Goal: Navigation & Orientation: Find specific page/section

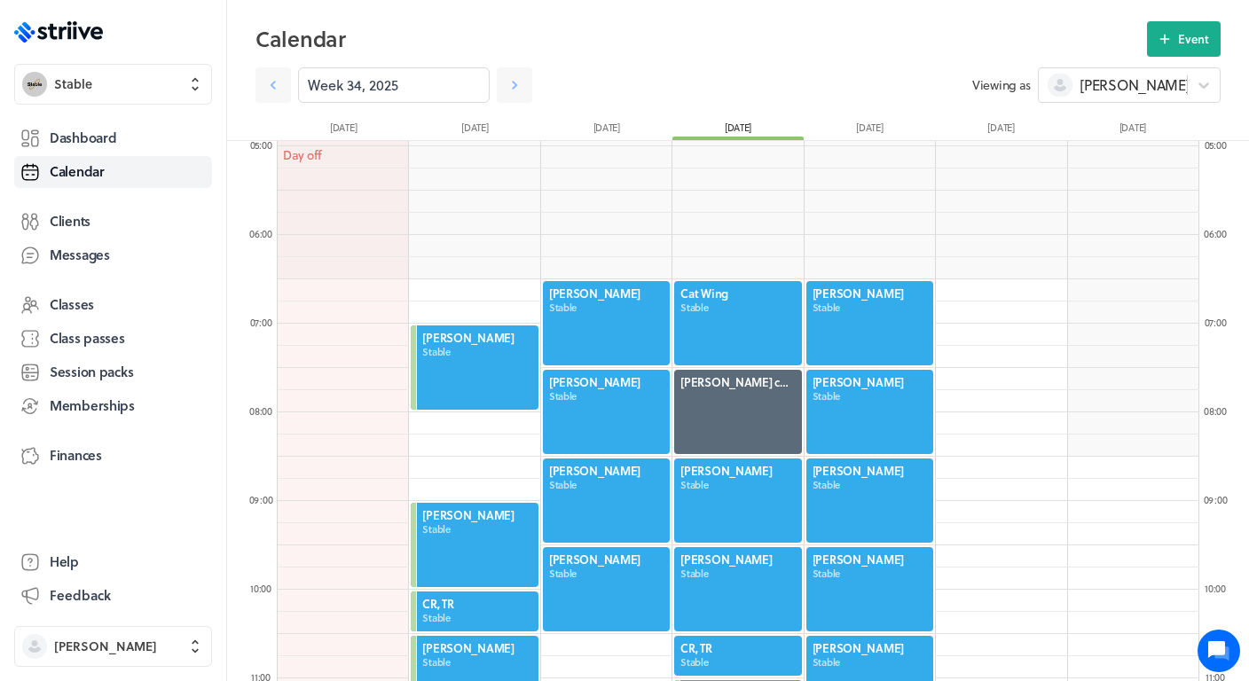
scroll to position [448, 0]
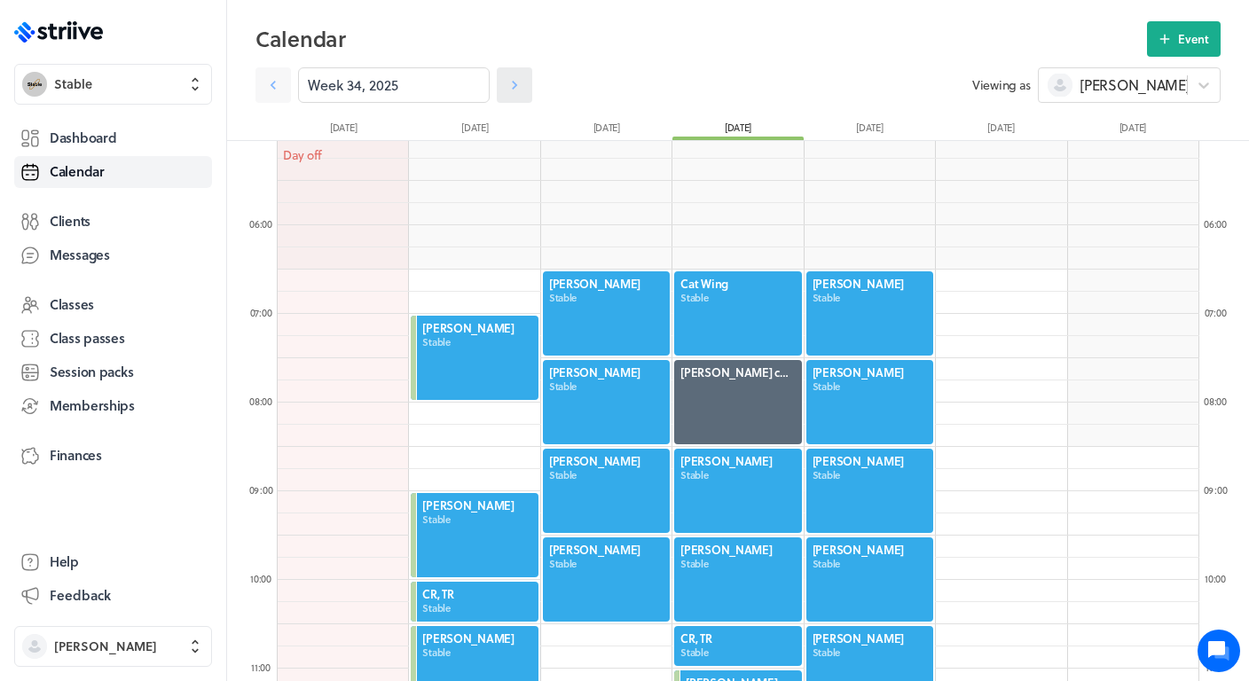
click at [514, 95] on link at bounding box center [514, 84] width 35 height 35
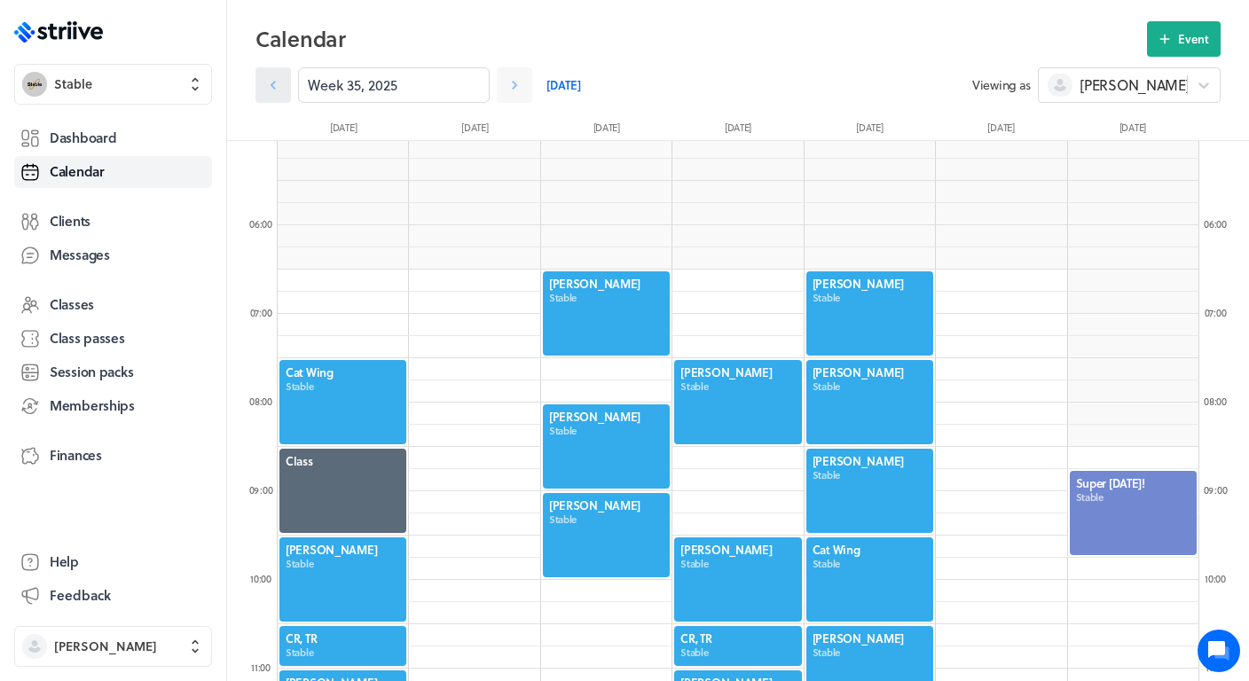
click at [279, 76] on icon at bounding box center [273, 85] width 18 height 18
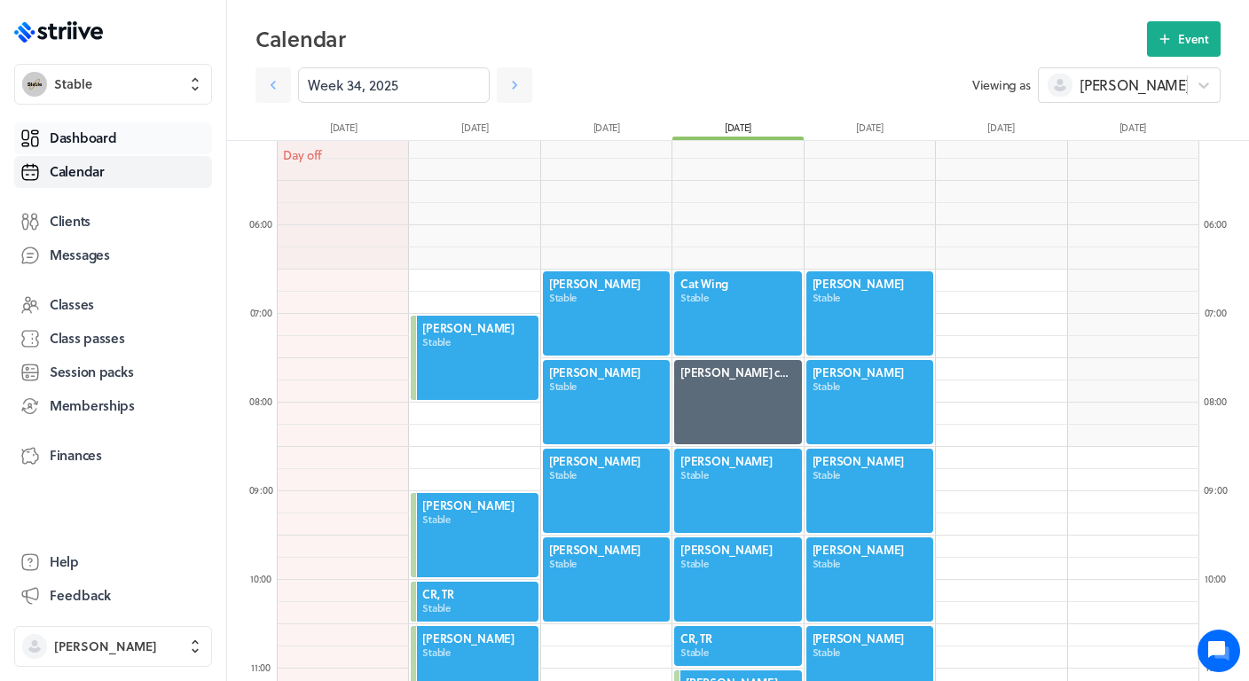
click at [155, 127] on link "Dashboard" at bounding box center [113, 138] width 198 height 32
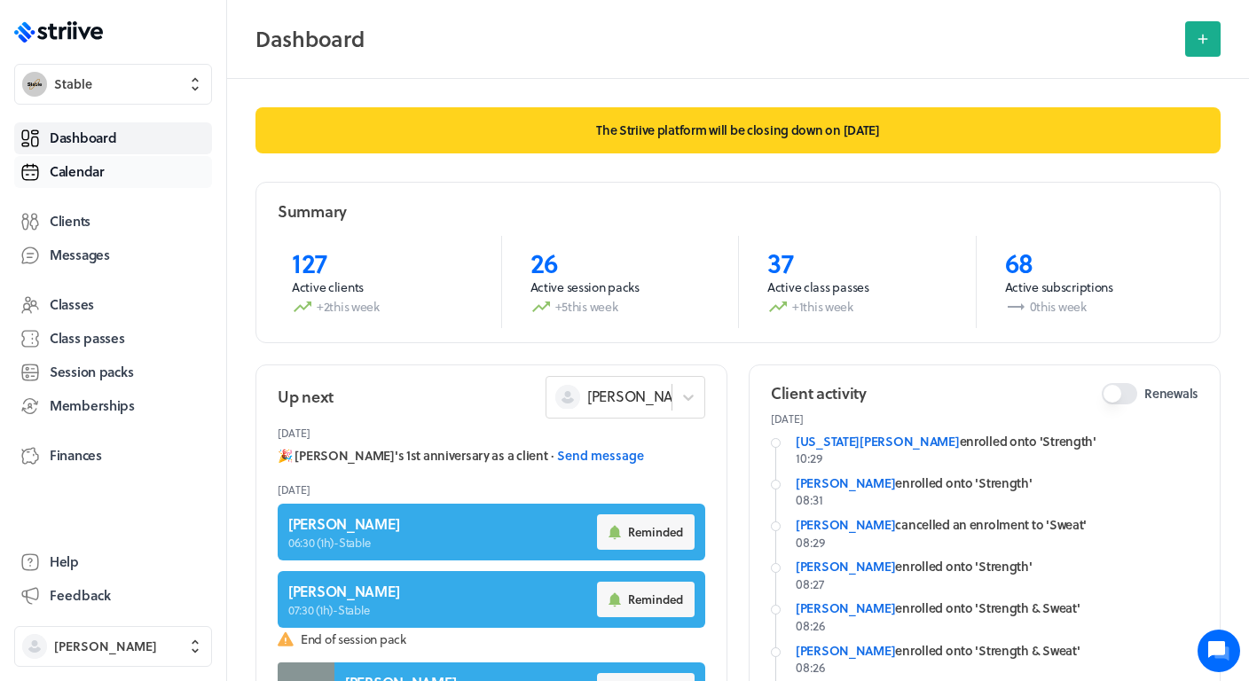
click at [110, 178] on link "Calendar" at bounding box center [113, 172] width 198 height 32
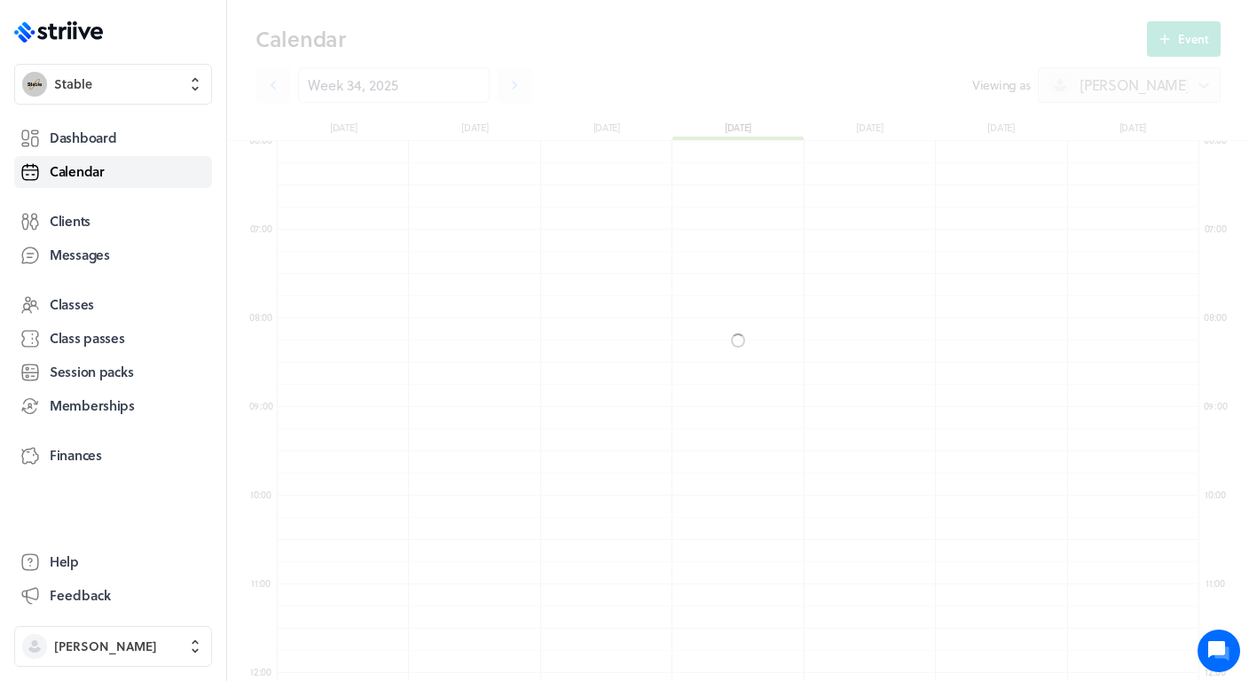
scroll to position [2129, 922]
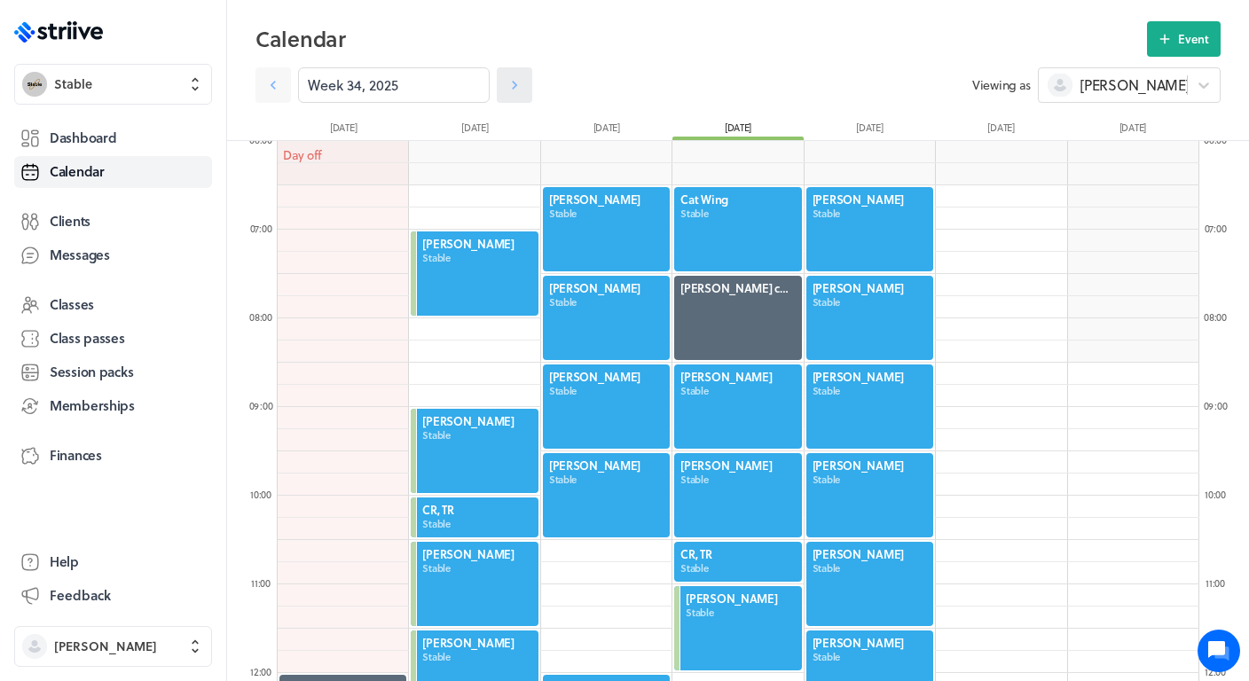
click at [516, 82] on icon at bounding box center [515, 85] width 18 height 18
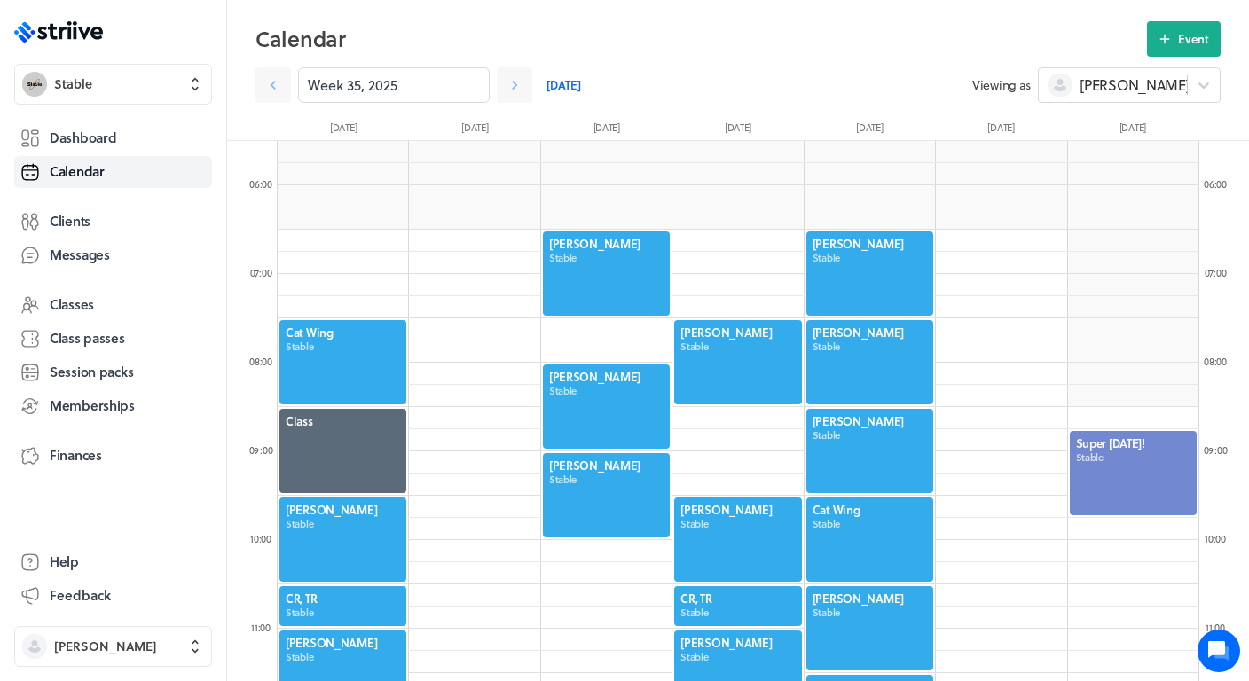
scroll to position [477, 0]
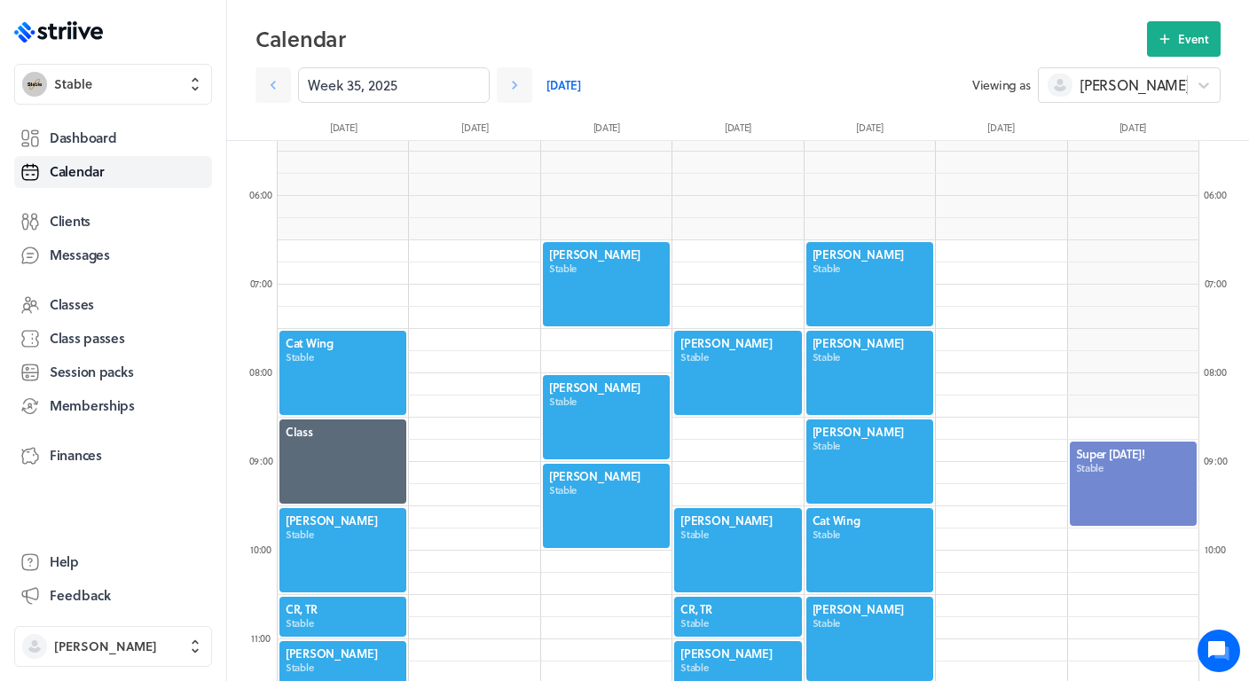
click at [607, 274] on div at bounding box center [606, 284] width 130 height 88
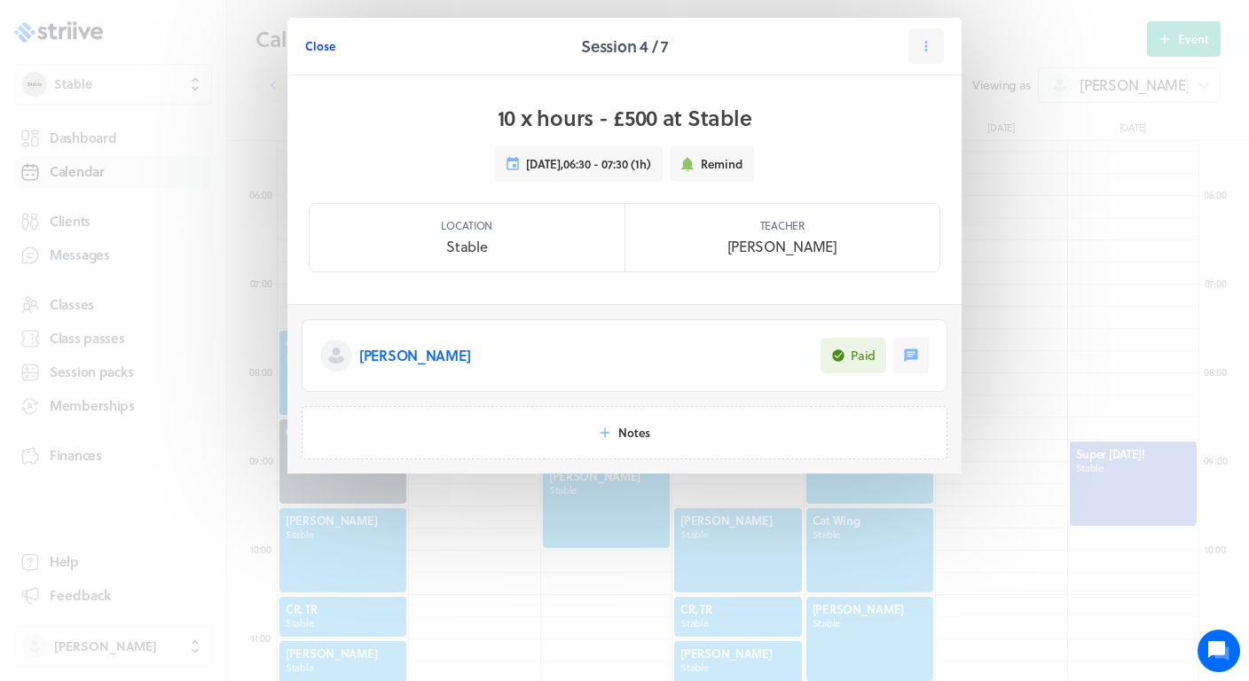
click at [324, 51] on span "Close" at bounding box center [320, 46] width 30 height 16
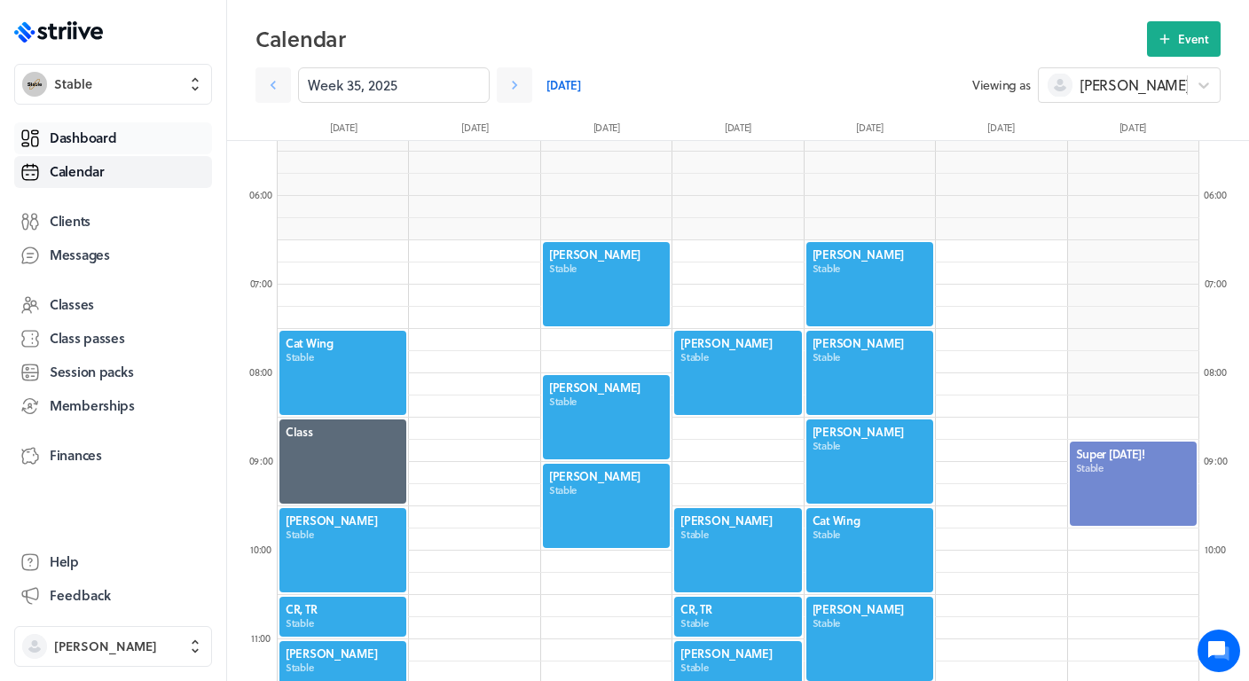
click at [131, 143] on link "Dashboard" at bounding box center [113, 138] width 198 height 32
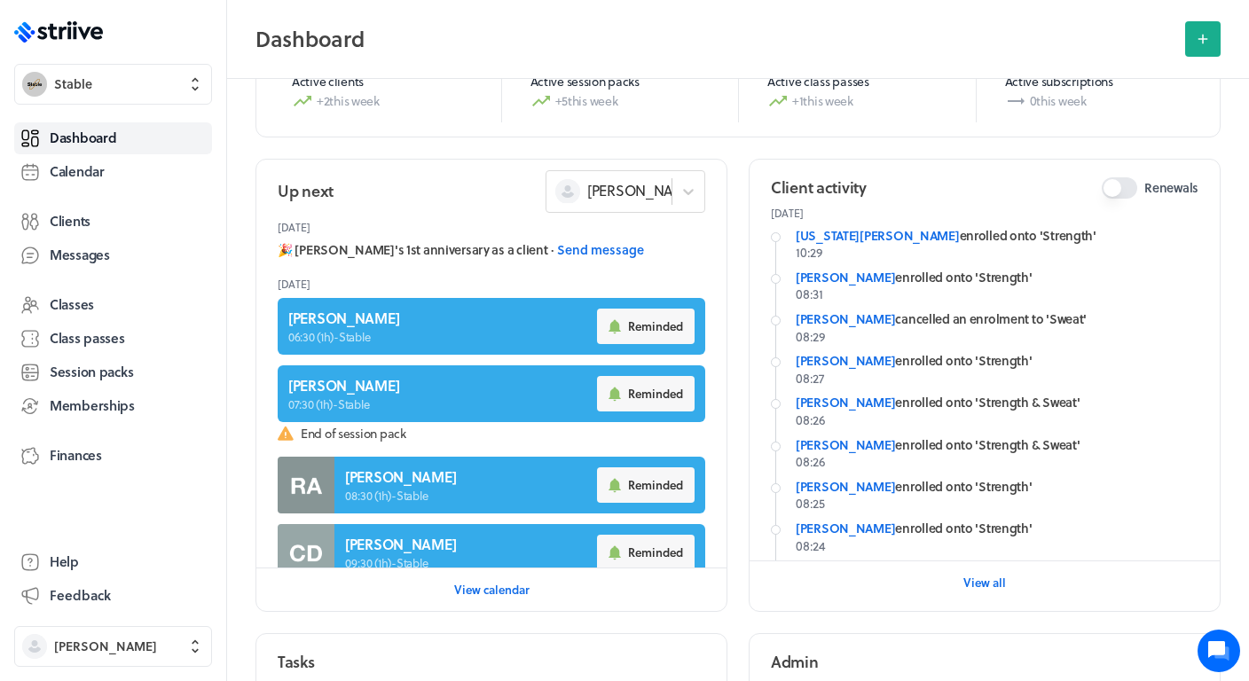
scroll to position [213, 0]
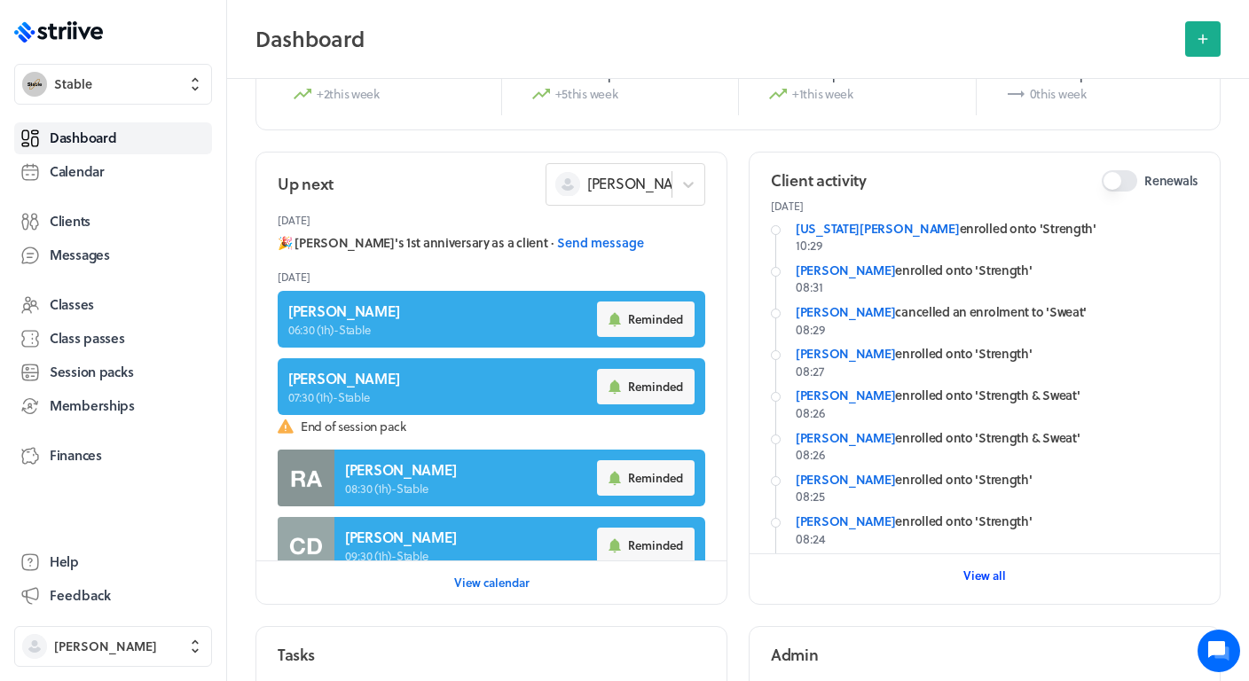
click at [976, 578] on span "View all" at bounding box center [985, 576] width 43 height 16
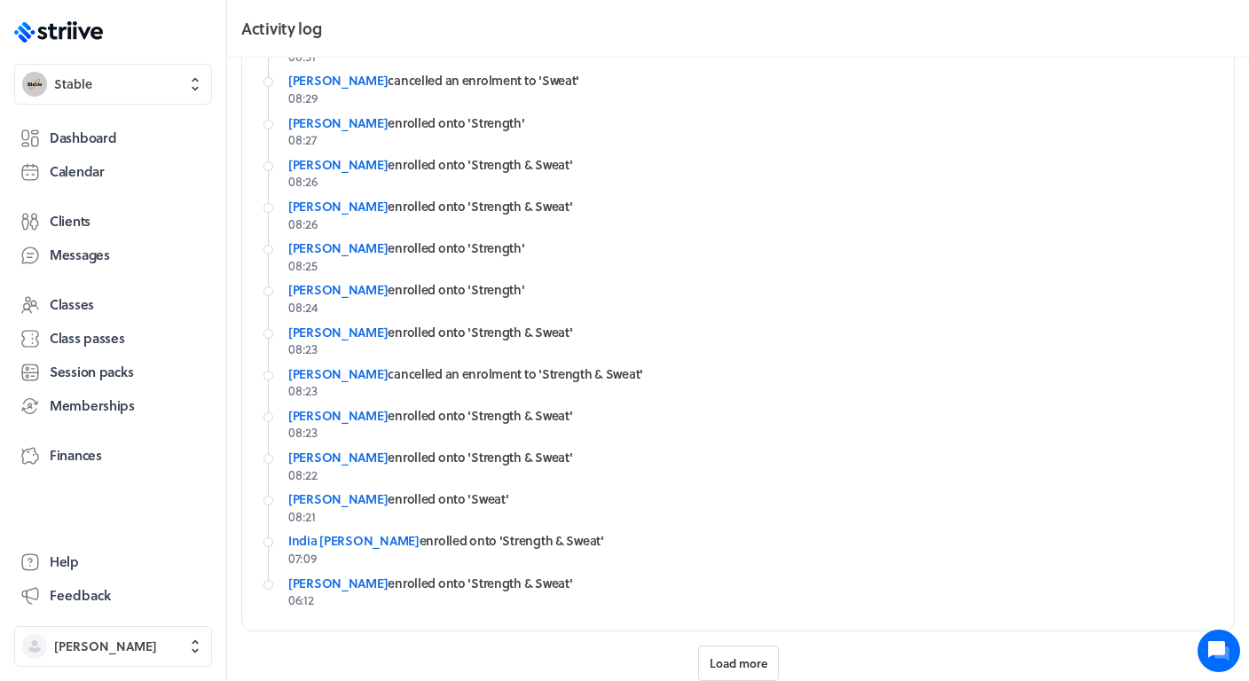
scroll to position [125, 0]
click at [737, 657] on span "Load more" at bounding box center [739, 665] width 58 height 16
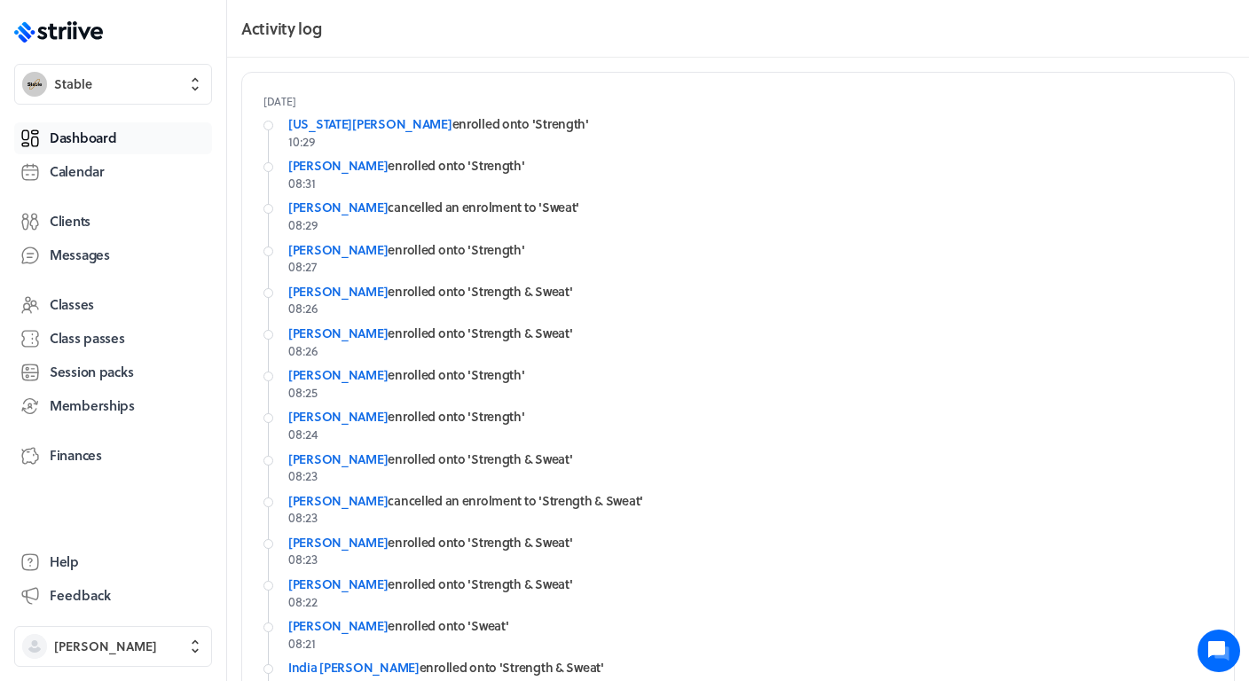
scroll to position [0, 0]
click at [102, 133] on span "Dashboard" at bounding box center [83, 138] width 67 height 19
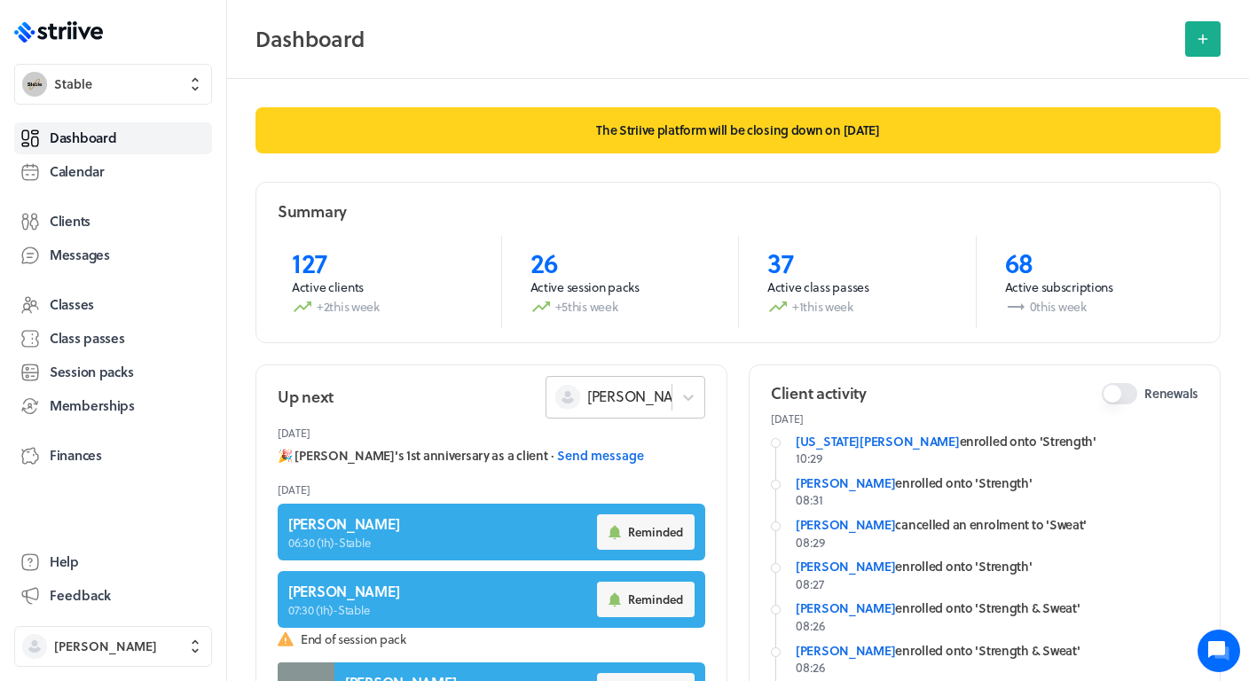
click at [650, 391] on div "[PERSON_NAME]" at bounding box center [609, 396] width 125 height 23
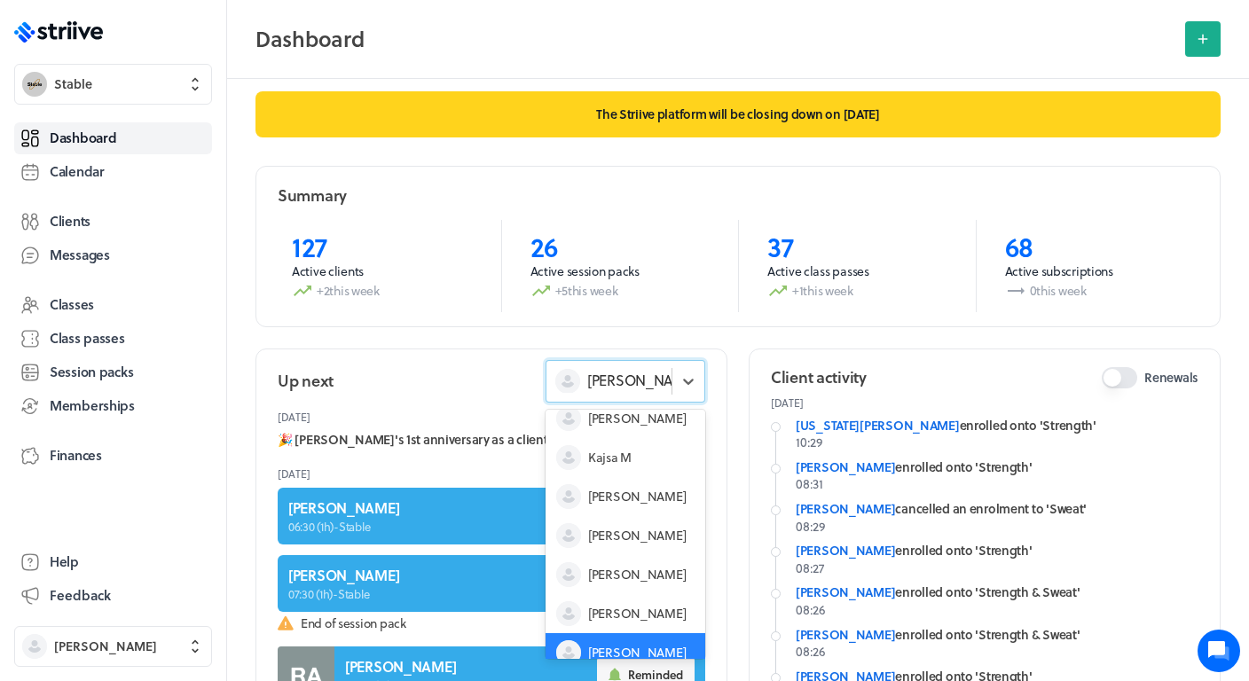
scroll to position [17, 0]
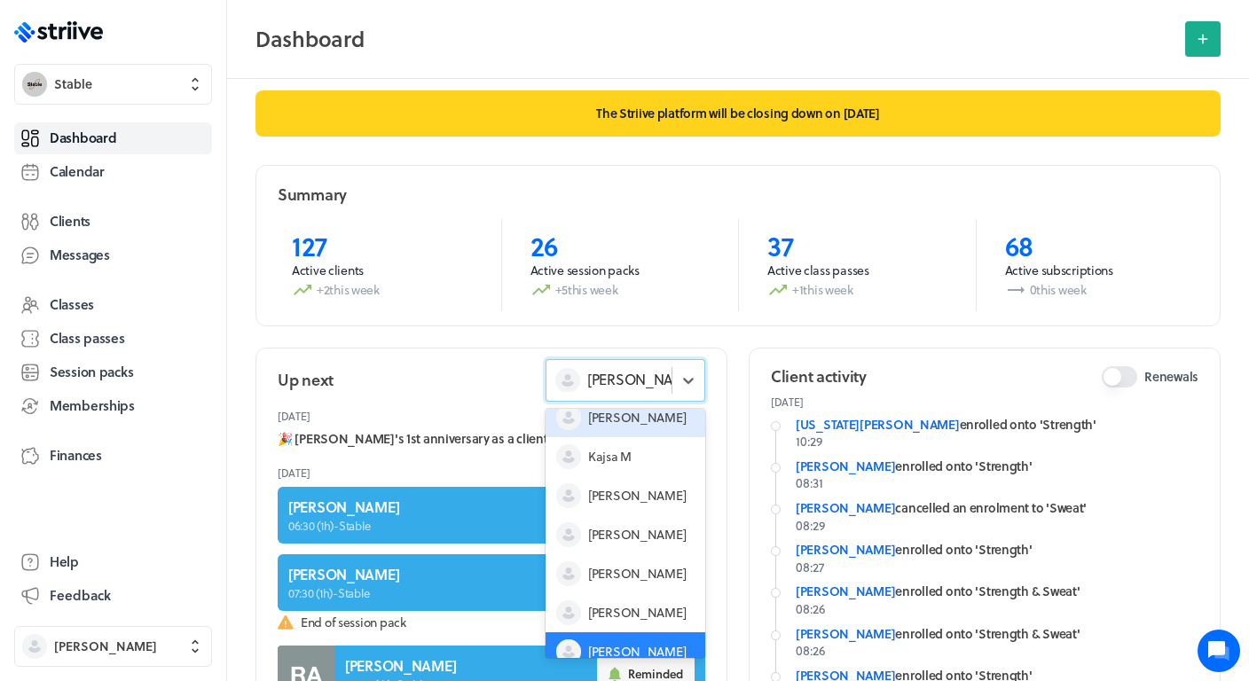
click at [612, 429] on div "[PERSON_NAME]" at bounding box center [626, 417] width 160 height 39
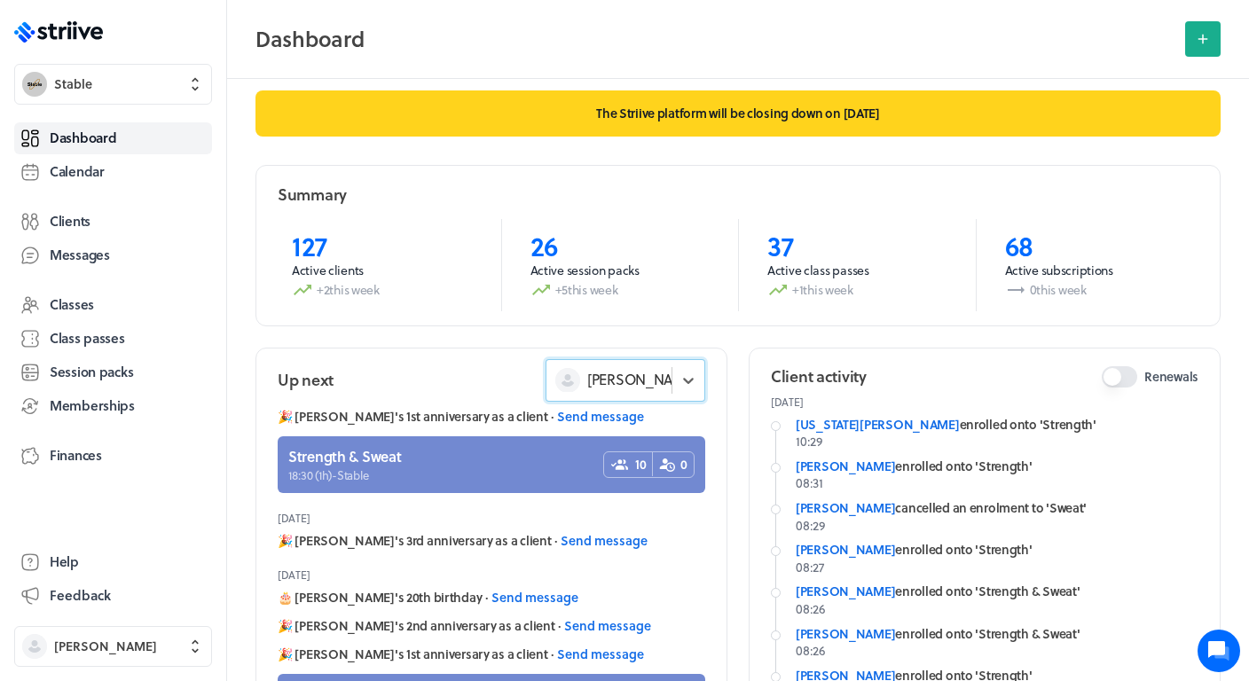
scroll to position [23, 0]
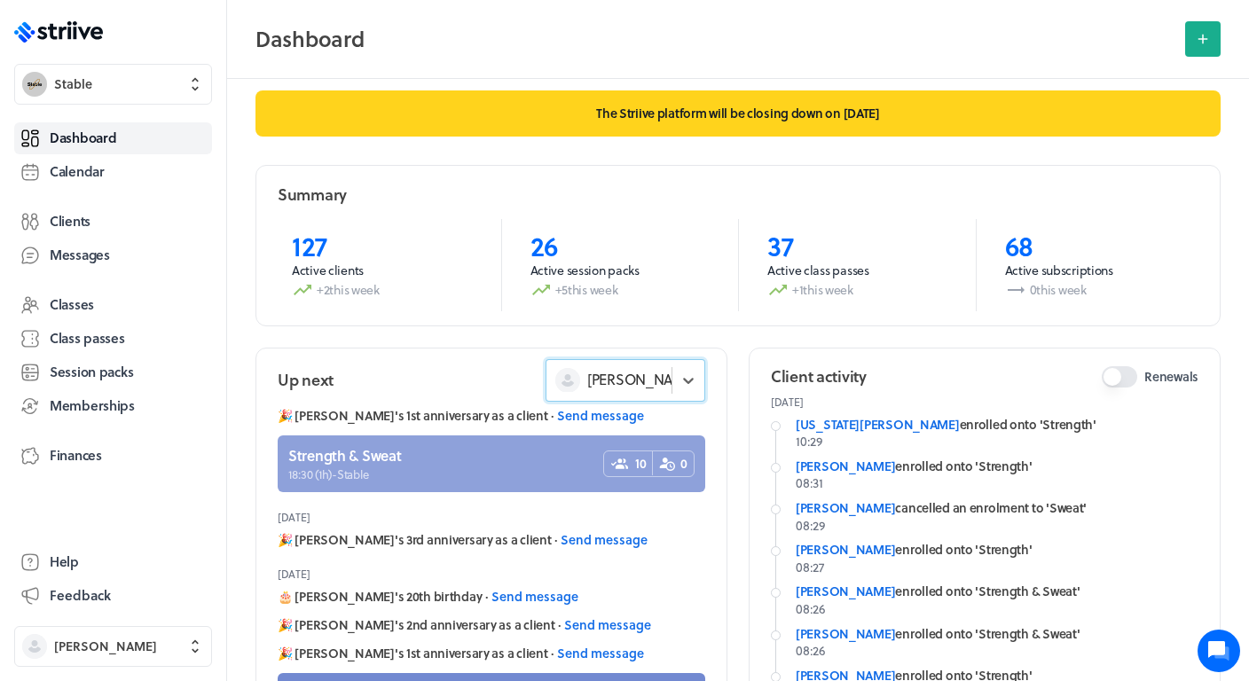
click at [475, 461] on link at bounding box center [492, 464] width 428 height 57
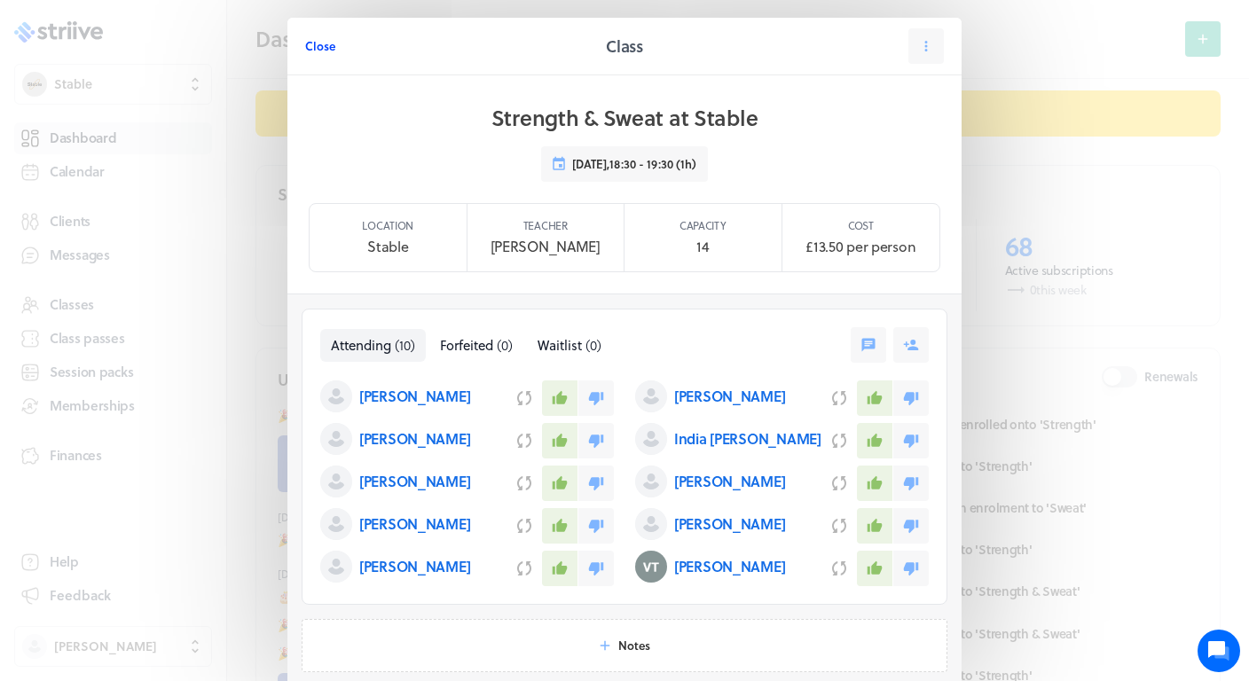
click at [327, 38] on span "Close" at bounding box center [320, 46] width 30 height 16
